Goal: Register for event/course

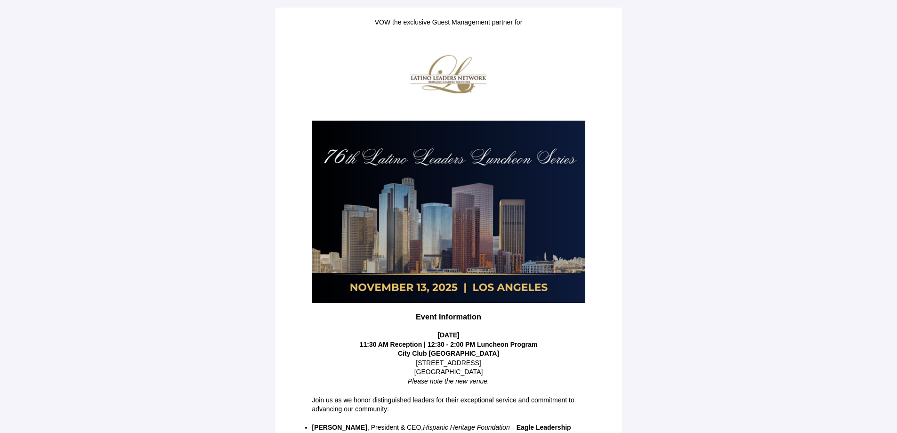
scroll to position [114, 0]
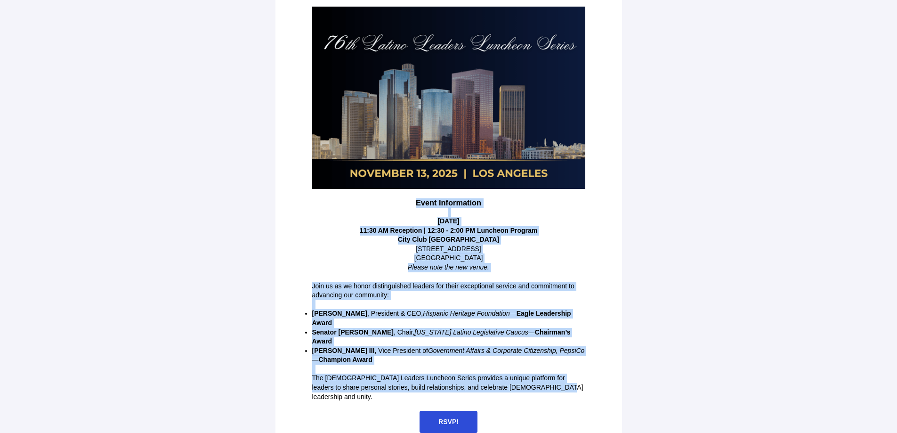
drag, startPoint x: 549, startPoint y: 379, endPoint x: 402, endPoint y: 205, distance: 227.1
click at [402, 205] on div "VOW the exclusive Guest Management partner for Event Information [DATE] 11:30 A…" at bounding box center [448, 168] width 282 height 538
copy div "Event Information [DATE] 11:30 AM Reception | 12:30 - 2:00 PM Luncheon Program …"
click at [452, 417] on span "RSVP!" at bounding box center [448, 421] width 20 height 8
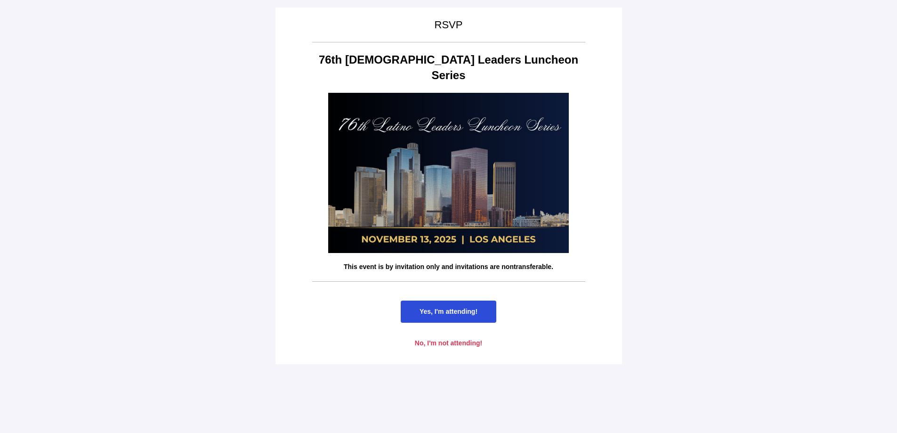
scroll to position [0, 0]
click at [453, 307] on span "Yes, I'm attending!" at bounding box center [448, 311] width 58 height 8
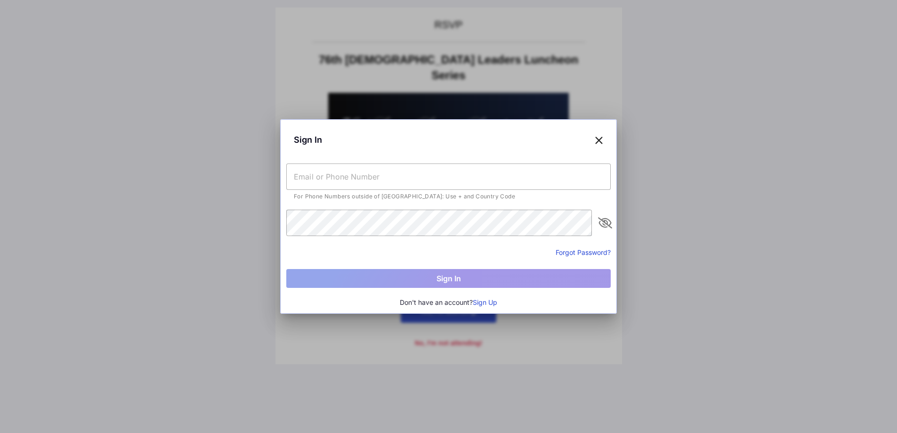
click at [598, 137] on icon at bounding box center [598, 140] width 8 height 14
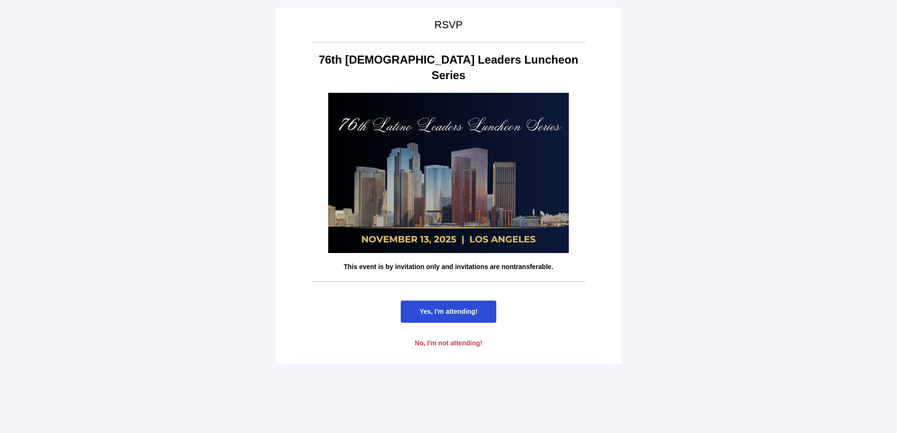
click at [463, 307] on span "Yes, I'm attending!" at bounding box center [448, 311] width 58 height 8
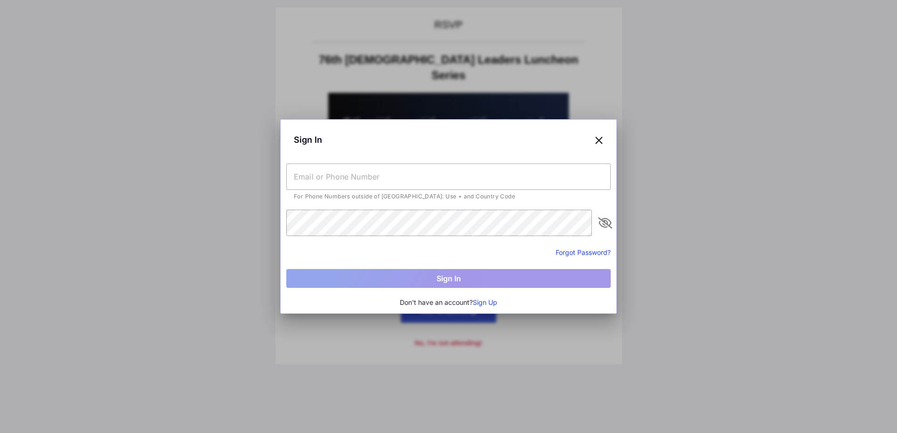
click at [573, 254] on button "Forgot Password?" at bounding box center [582, 252] width 55 height 10
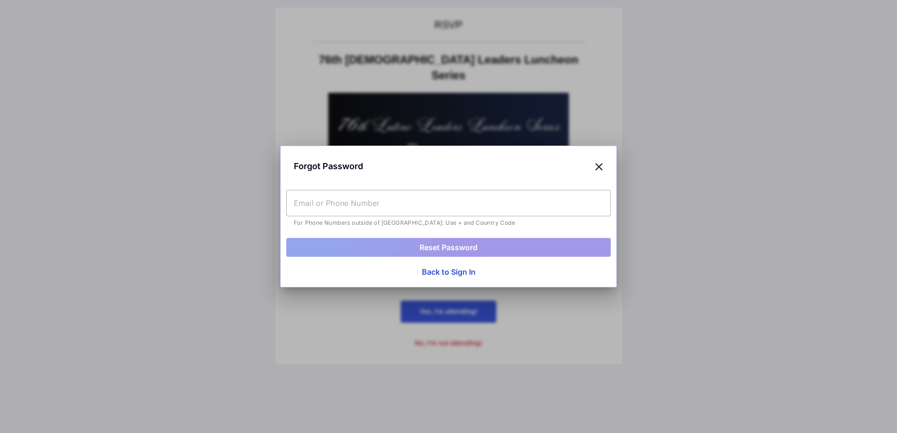
click at [332, 207] on input "text" at bounding box center [448, 203] width 324 height 26
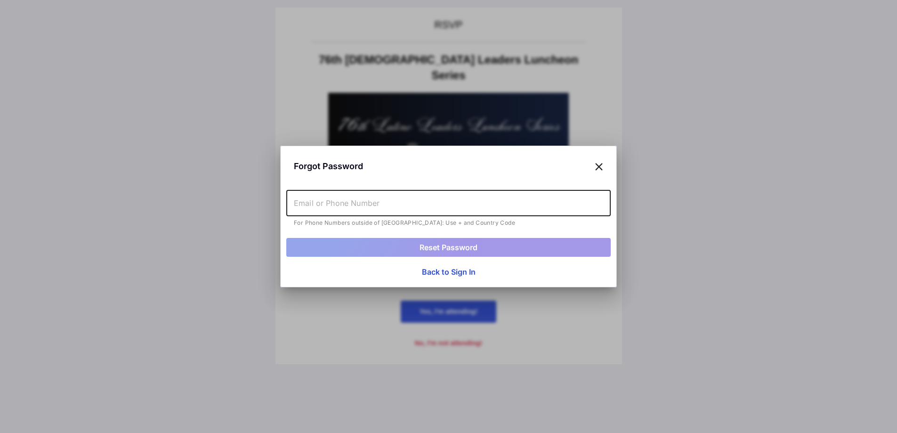
type input "[PERSON_NAME][EMAIL_ADDRESS][DOMAIN_NAME]"
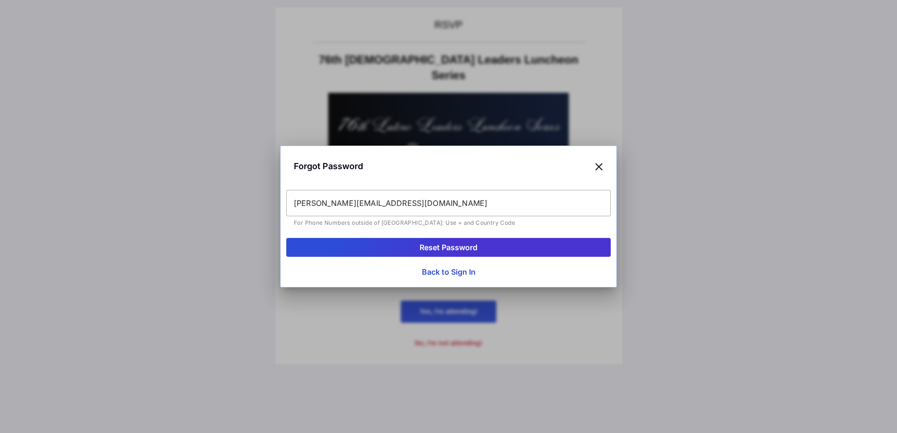
click at [355, 248] on button "Reset Password" at bounding box center [448, 247] width 324 height 19
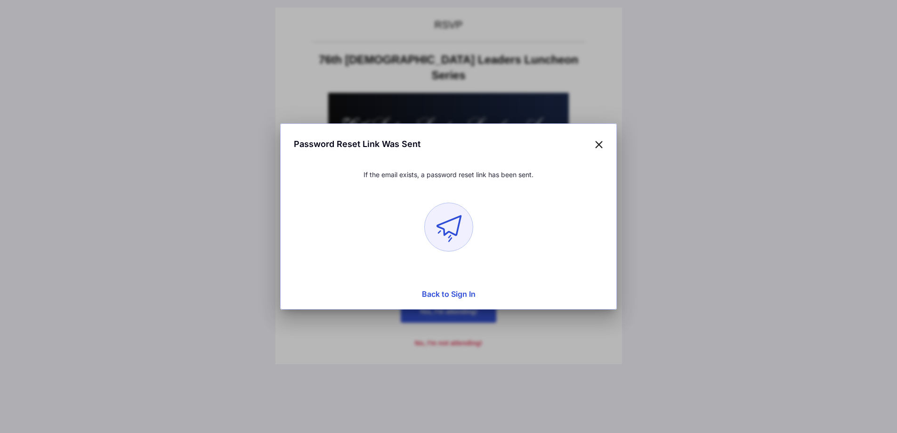
click at [451, 294] on button "Back to Sign In" at bounding box center [448, 293] width 324 height 19
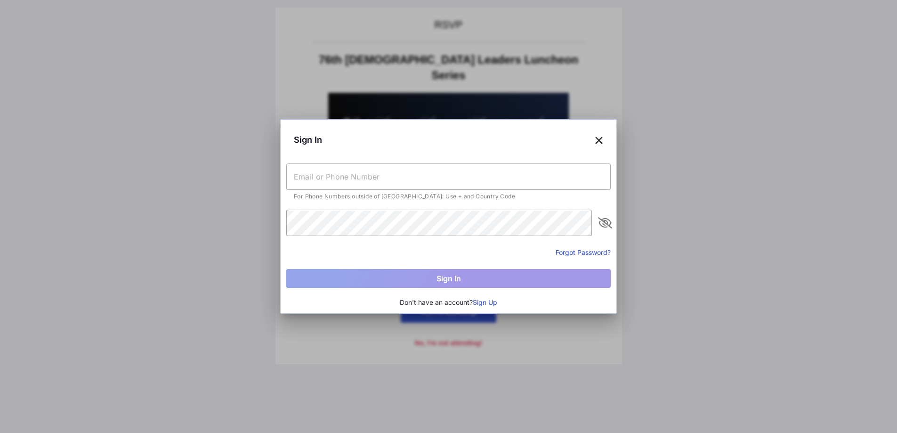
click at [595, 142] on icon at bounding box center [598, 140] width 8 height 14
